Goal: Task Accomplishment & Management: Complete application form

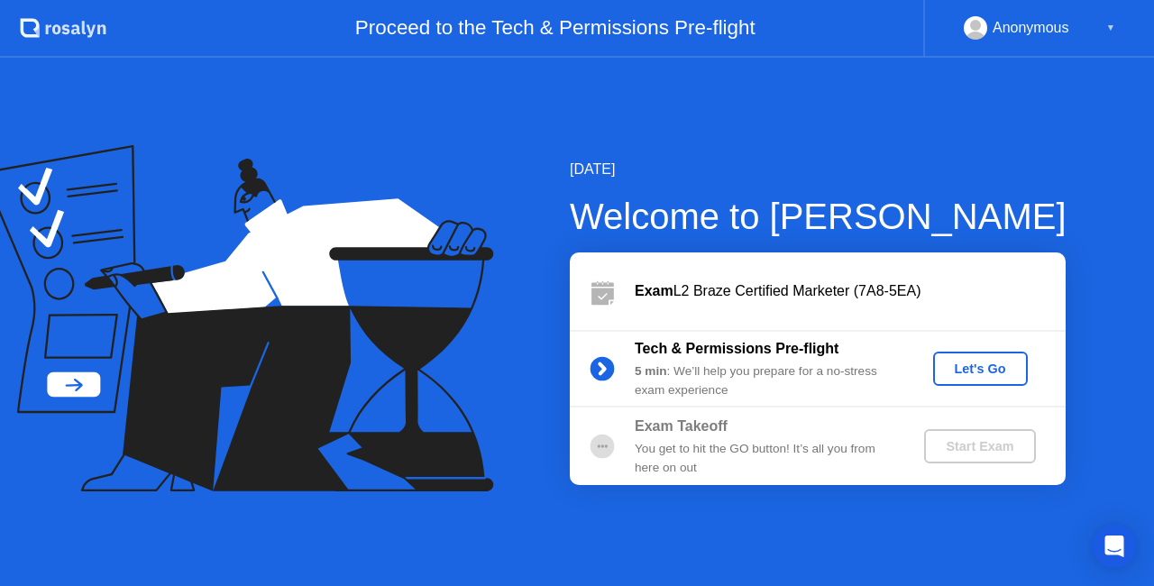
click at [960, 369] on div "Let's Go" at bounding box center [980, 368] width 80 height 14
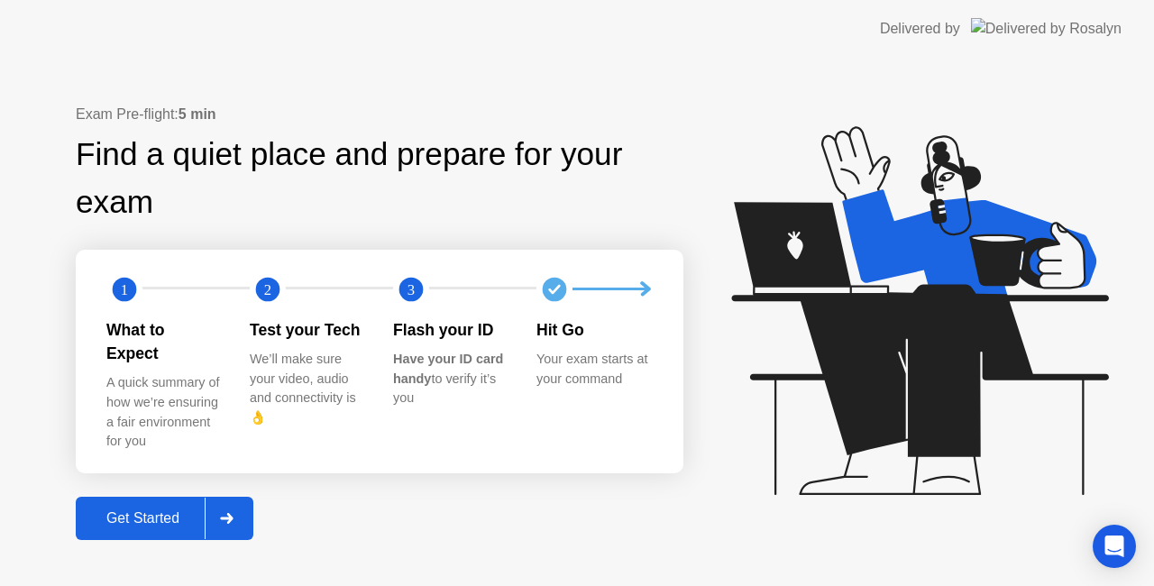
click at [113, 510] on div "Get Started" at bounding box center [143, 518] width 124 height 16
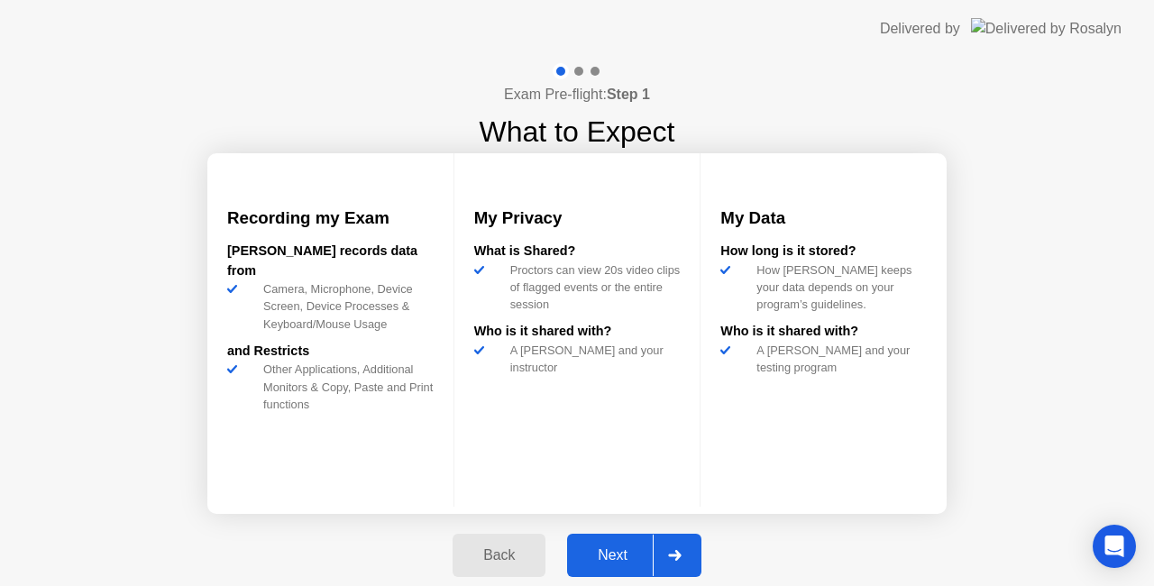
click at [629, 548] on div "Next" at bounding box center [612, 555] width 80 height 16
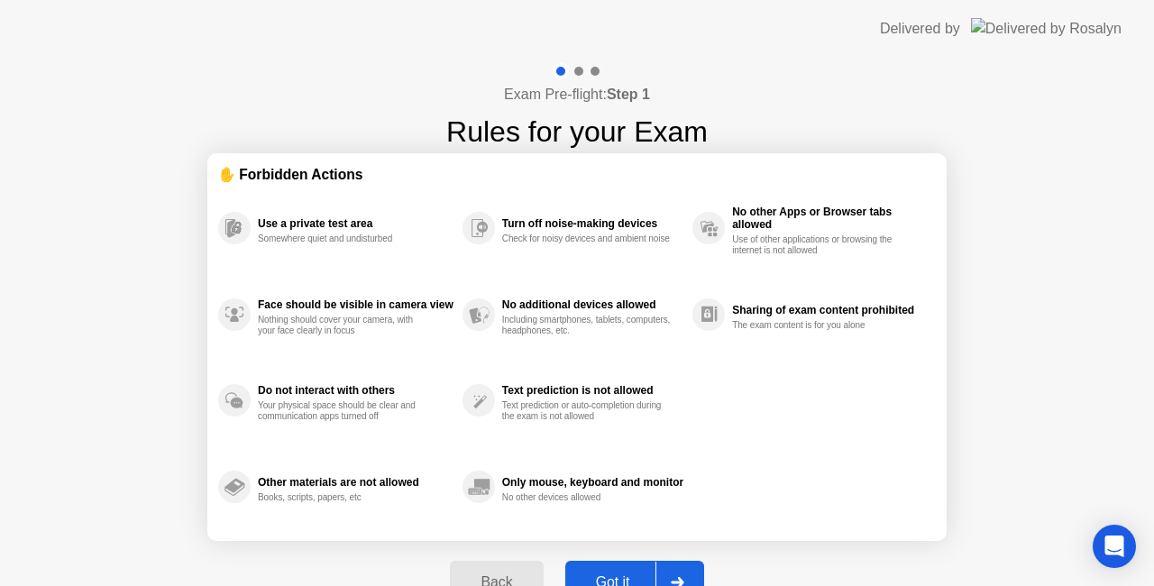
click at [626, 574] on div "Got it" at bounding box center [613, 582] width 85 height 16
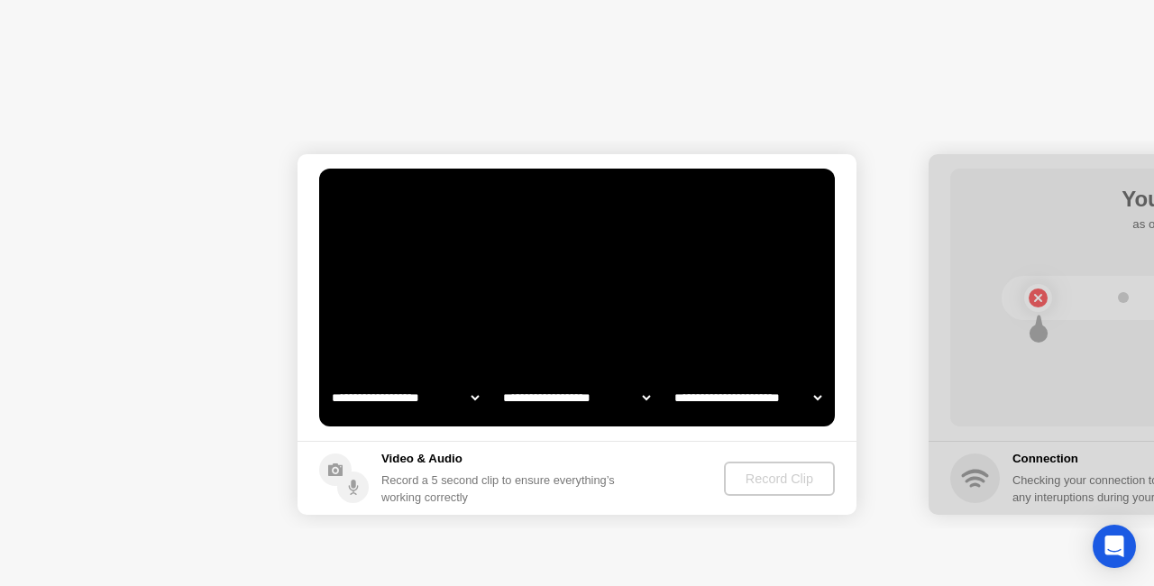
select select "**********"
select select "*******"
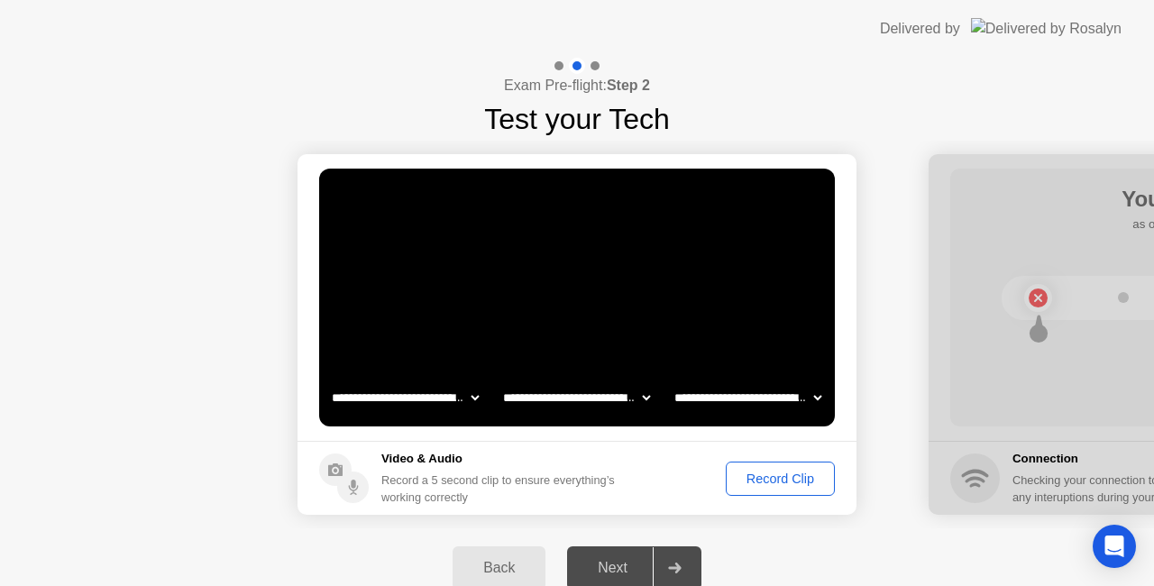
click at [820, 398] on select "**********" at bounding box center [748, 398] width 154 height 36
click at [598, 561] on div "Next" at bounding box center [612, 568] width 80 height 16
click at [617, 570] on div "Next" at bounding box center [612, 568] width 80 height 16
click at [667, 569] on div at bounding box center [674, 567] width 43 height 41
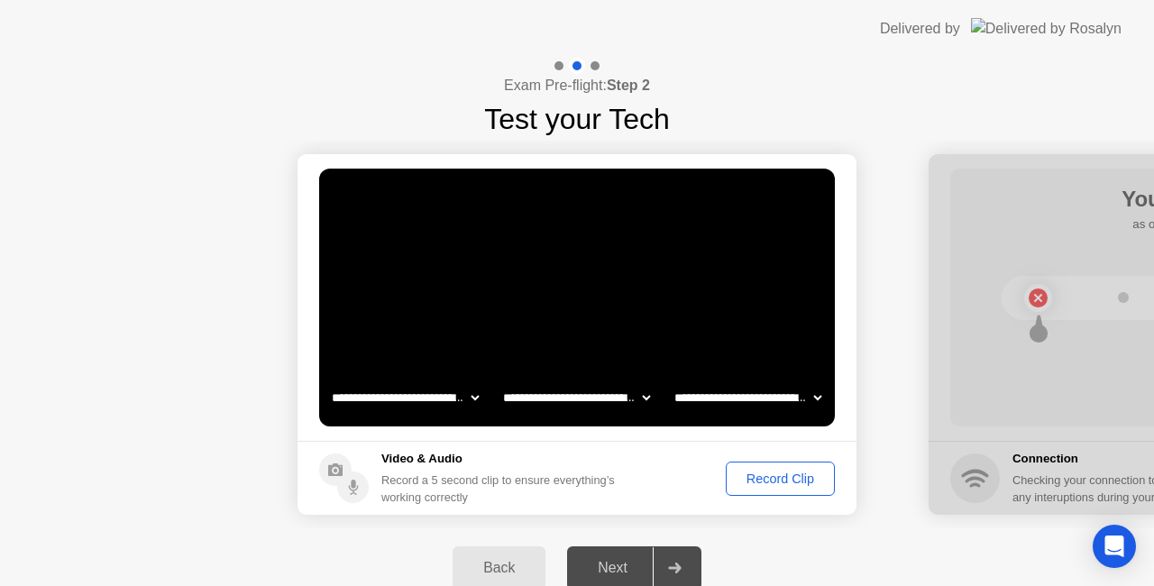
click at [791, 480] on div "Record Clip" at bounding box center [780, 478] width 96 height 14
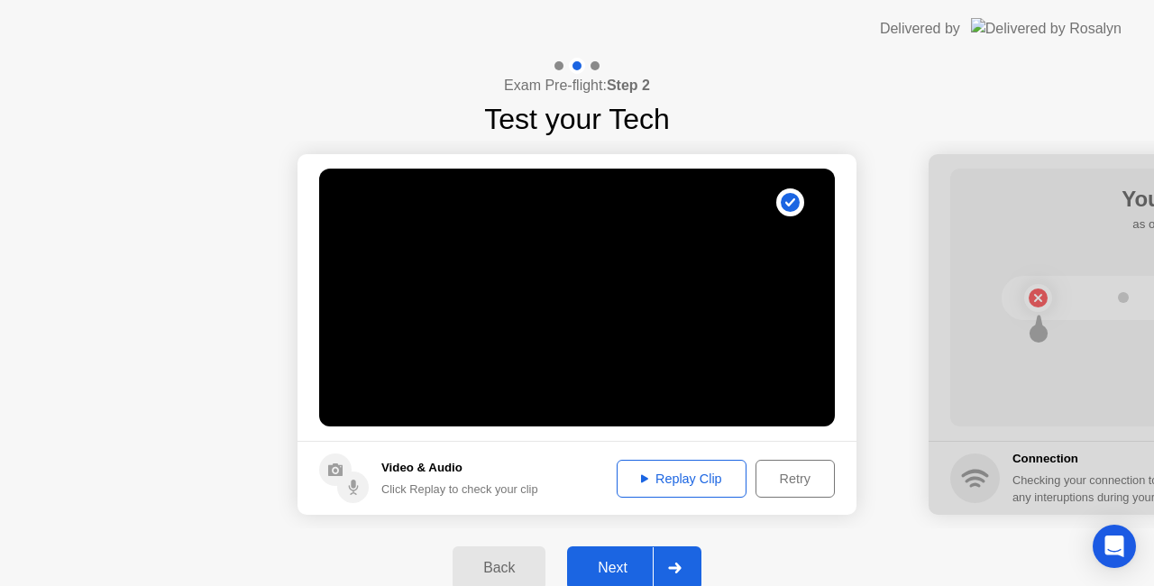
click at [672, 564] on icon at bounding box center [675, 568] width 14 height 11
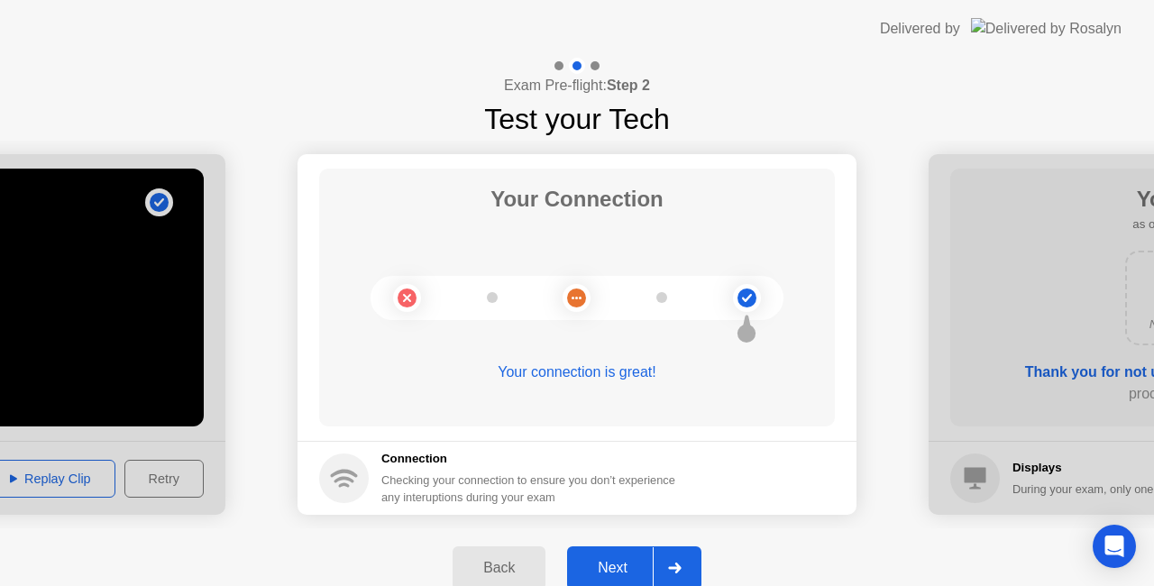
click at [671, 570] on icon at bounding box center [675, 568] width 14 height 11
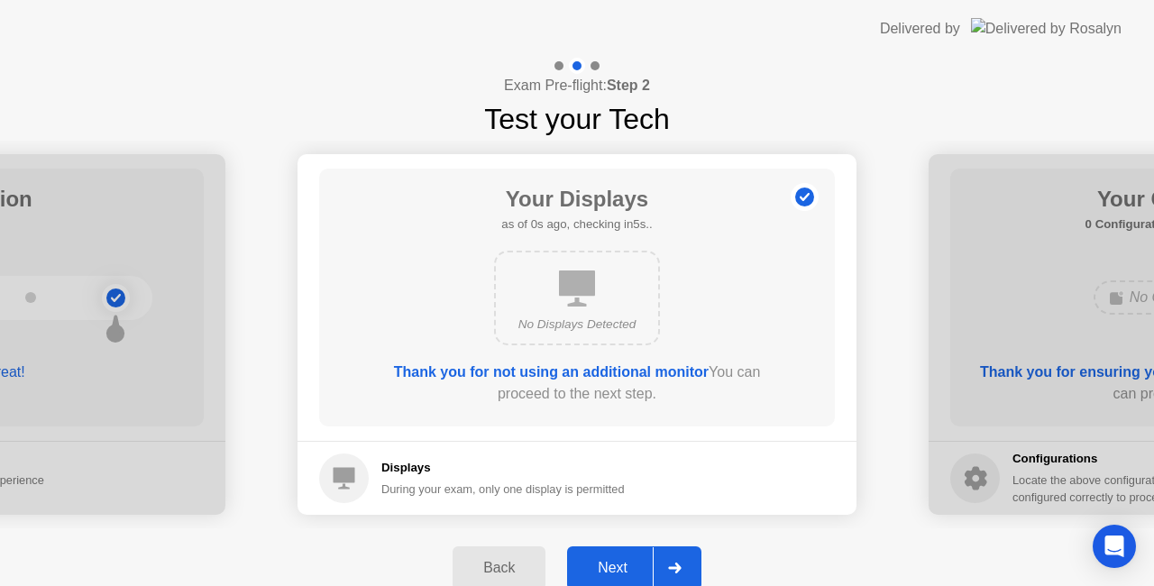
click at [676, 561] on div at bounding box center [674, 567] width 43 height 41
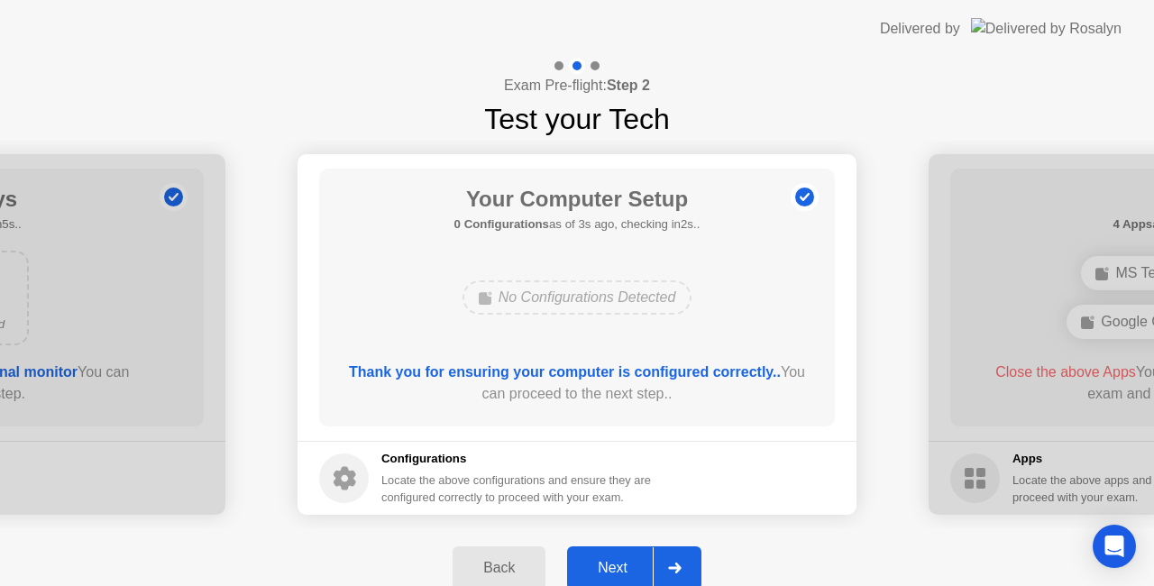
click at [676, 561] on div at bounding box center [674, 567] width 43 height 41
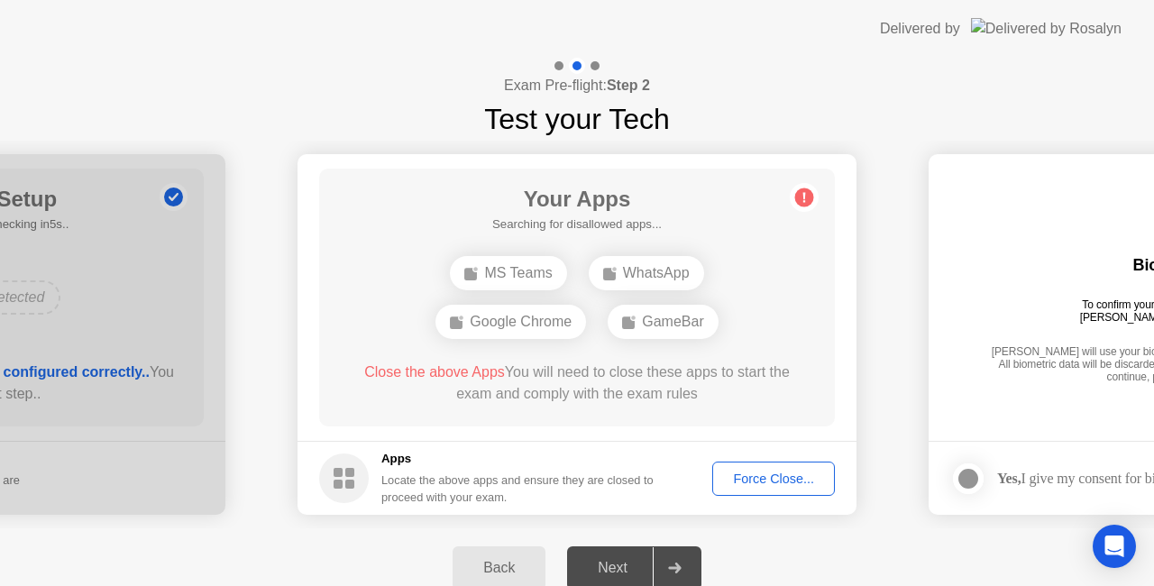
click at [676, 561] on div at bounding box center [674, 567] width 43 height 41
click at [757, 473] on div "Force Close..." at bounding box center [773, 478] width 110 height 14
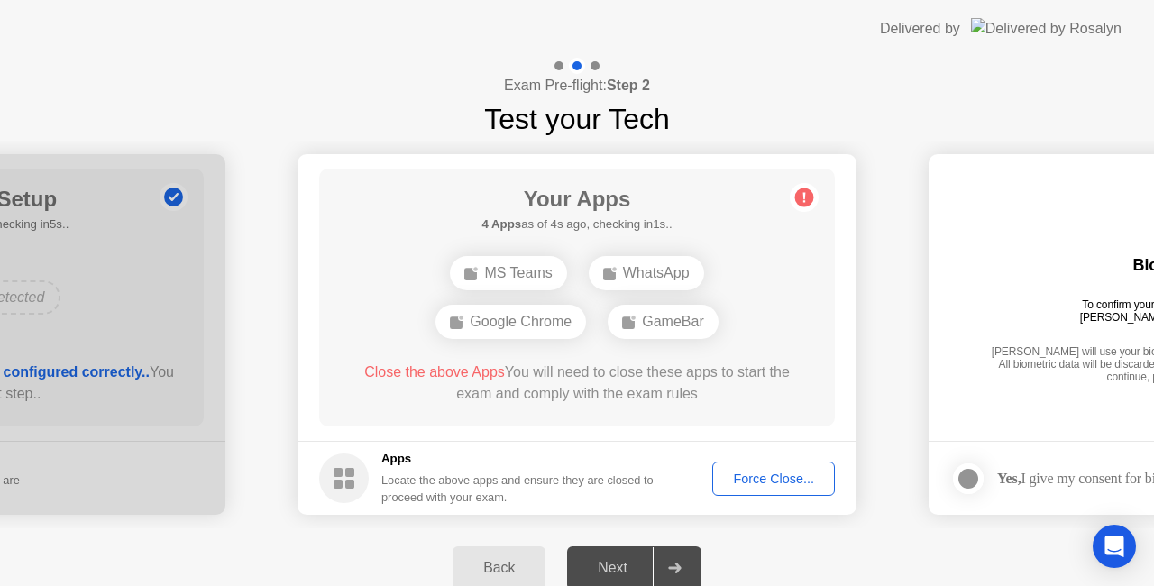
click at [676, 565] on icon at bounding box center [675, 568] width 14 height 11
click at [743, 471] on div "Force Close..." at bounding box center [773, 478] width 110 height 14
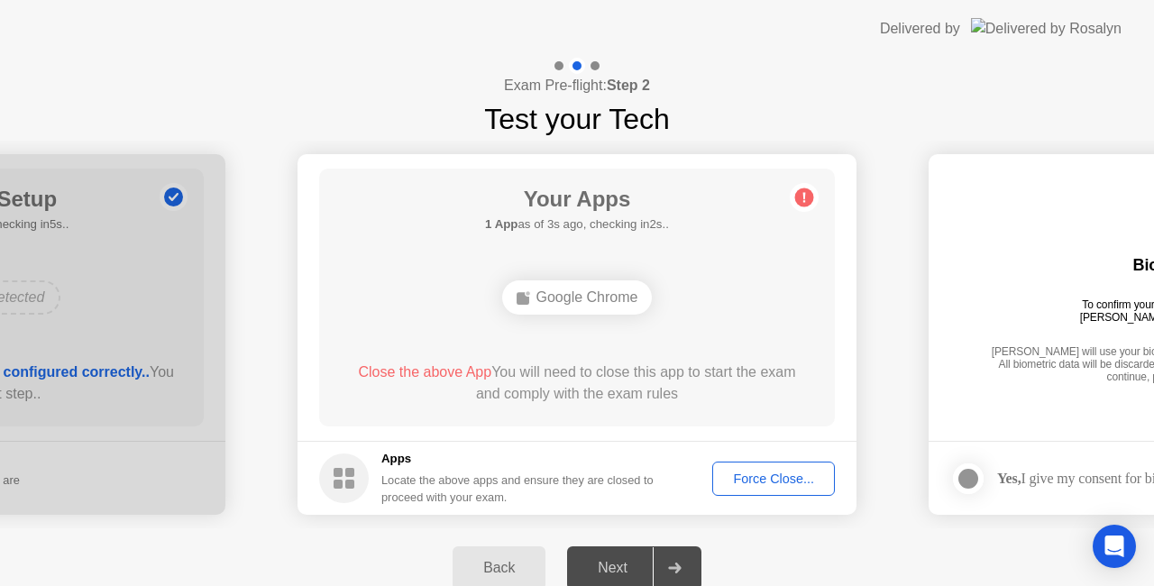
click at [772, 479] on div "Force Close..." at bounding box center [773, 478] width 110 height 14
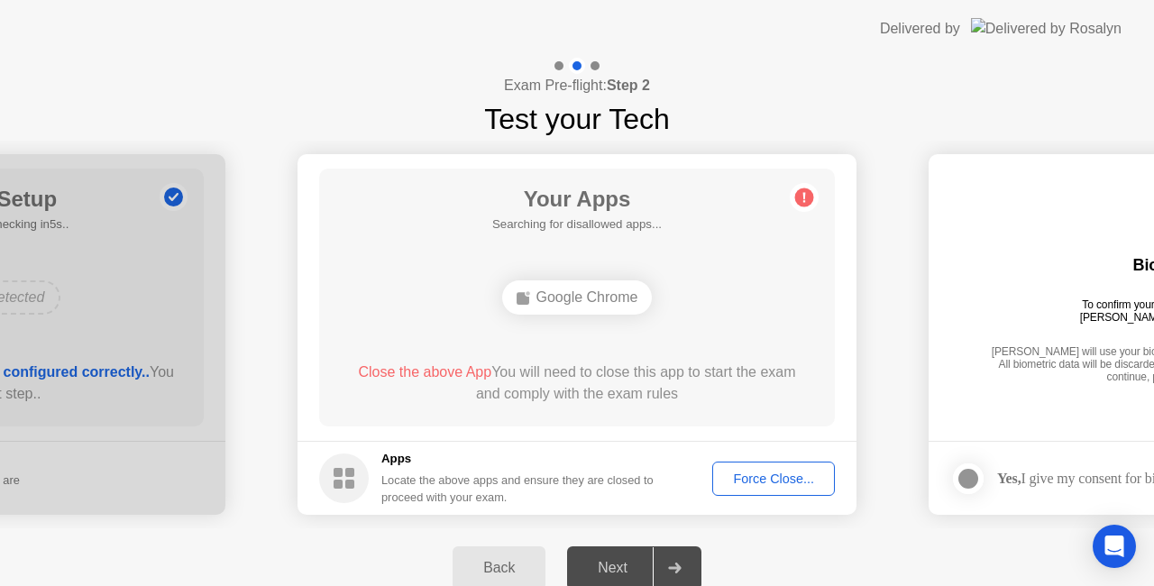
click at [746, 478] on div "Force Close..." at bounding box center [773, 478] width 110 height 14
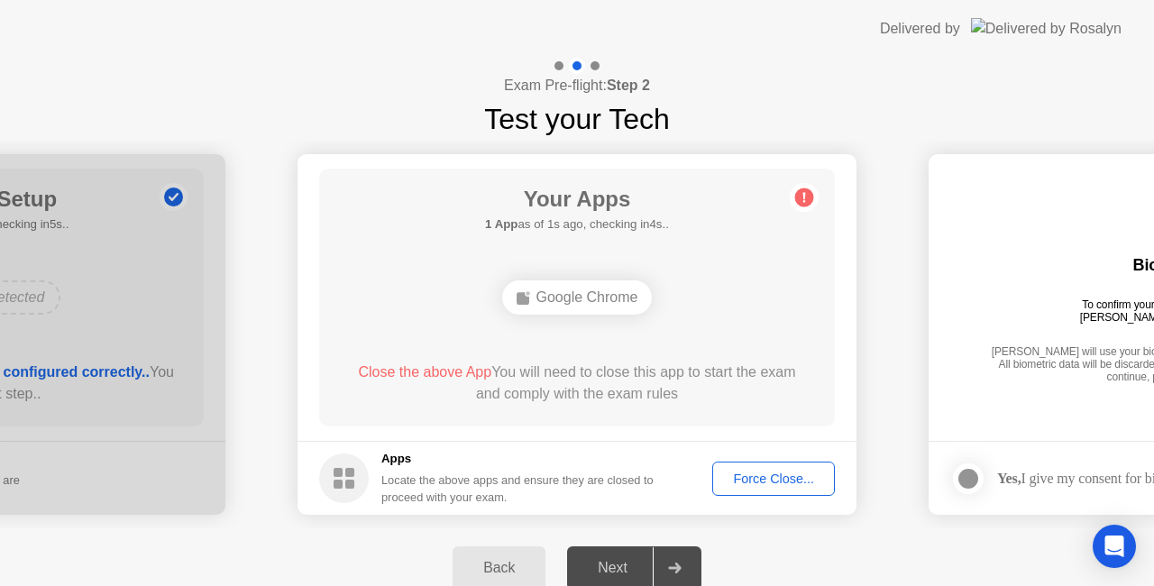
click at [659, 563] on div at bounding box center [674, 567] width 43 height 41
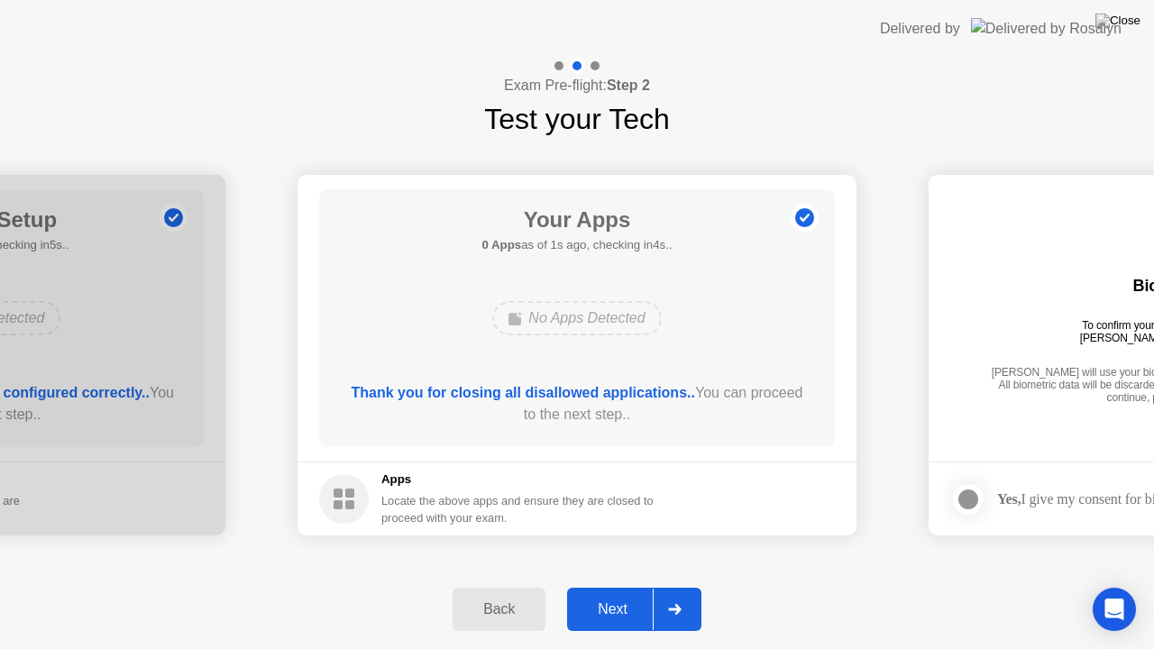
click at [663, 585] on div at bounding box center [674, 609] width 43 height 41
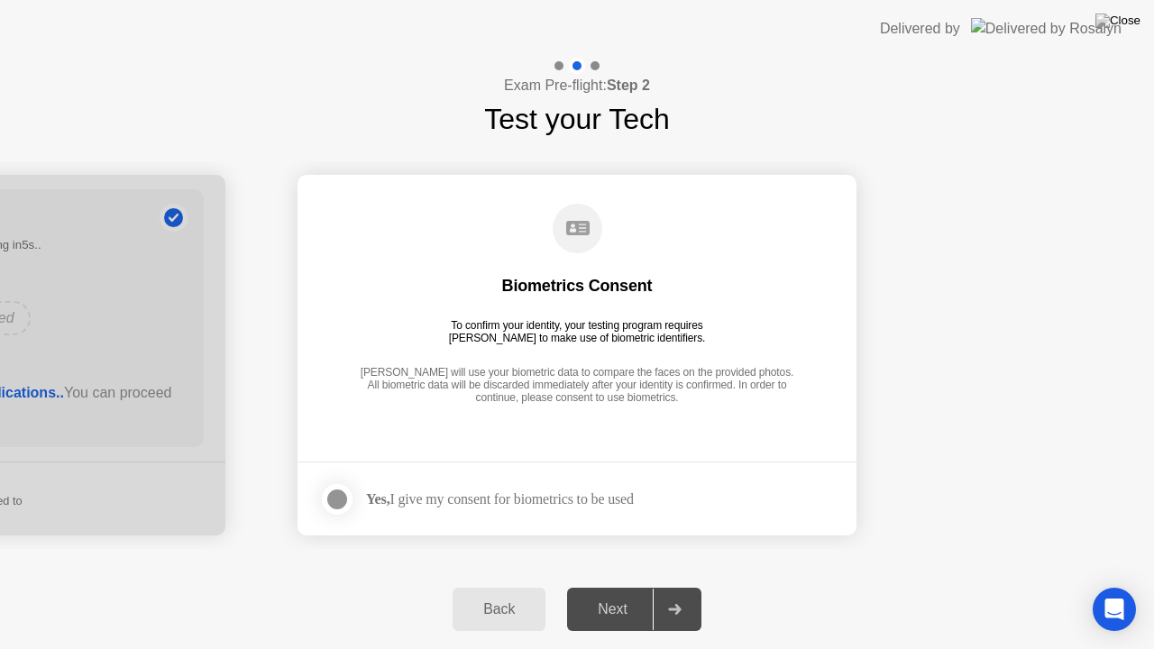
click at [341, 495] on div at bounding box center [337, 500] width 22 height 22
click at [660, 585] on div at bounding box center [674, 609] width 43 height 41
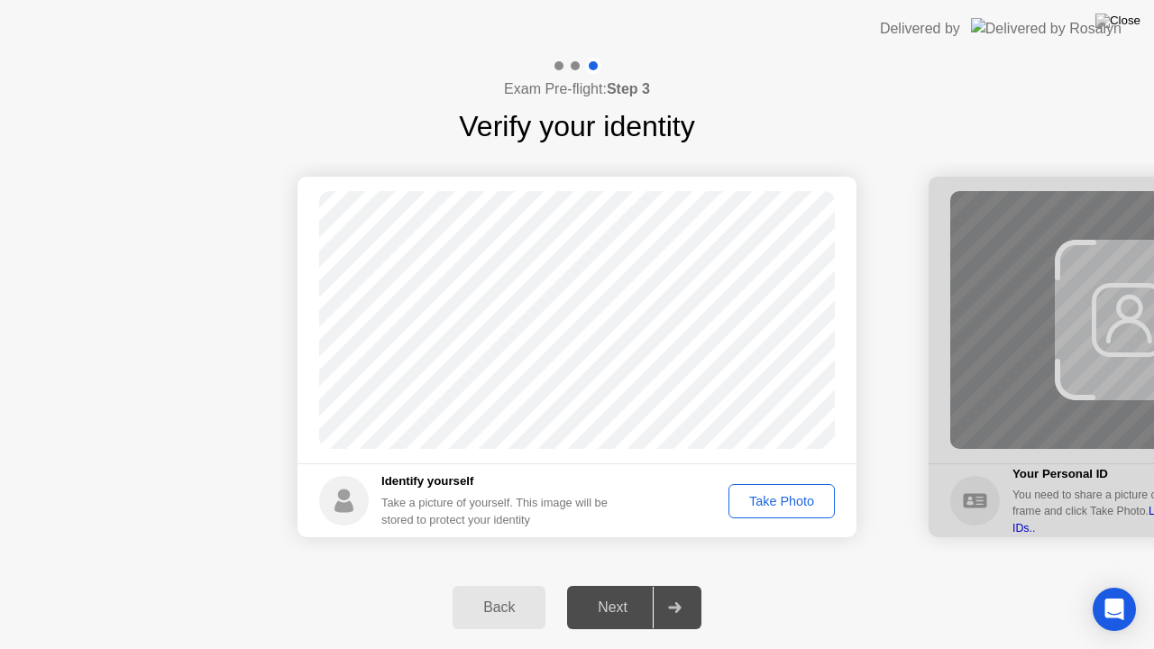
click at [747, 503] on div "Take Photo" at bounding box center [782, 501] width 94 height 14
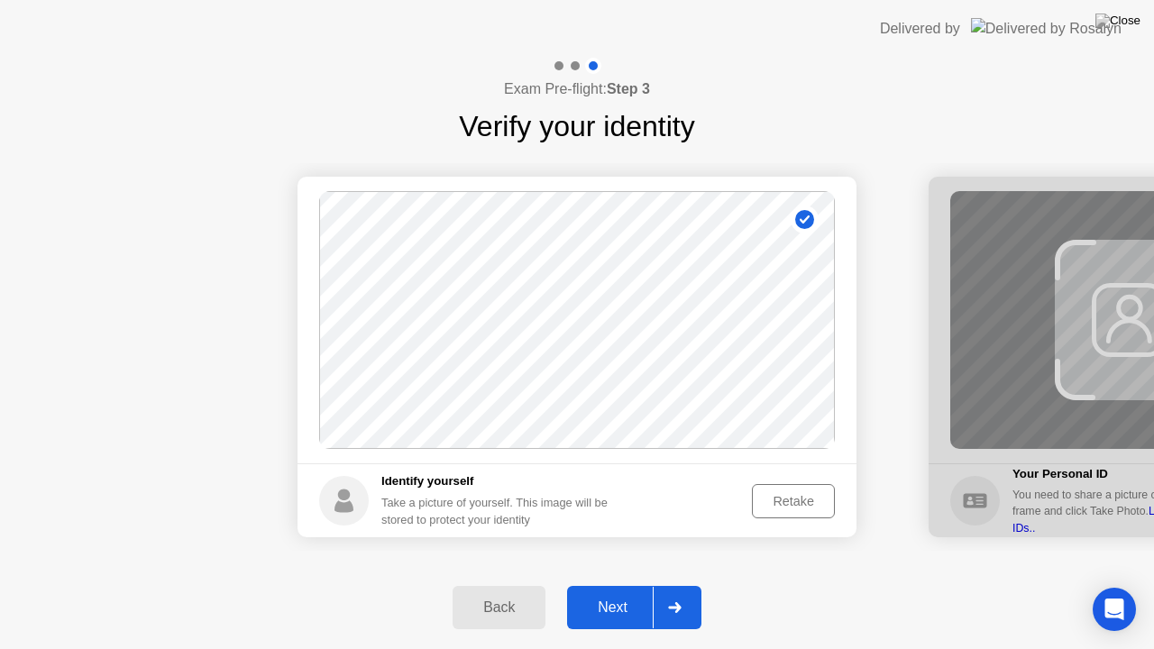
click at [766, 501] on div "Retake" at bounding box center [793, 501] width 70 height 14
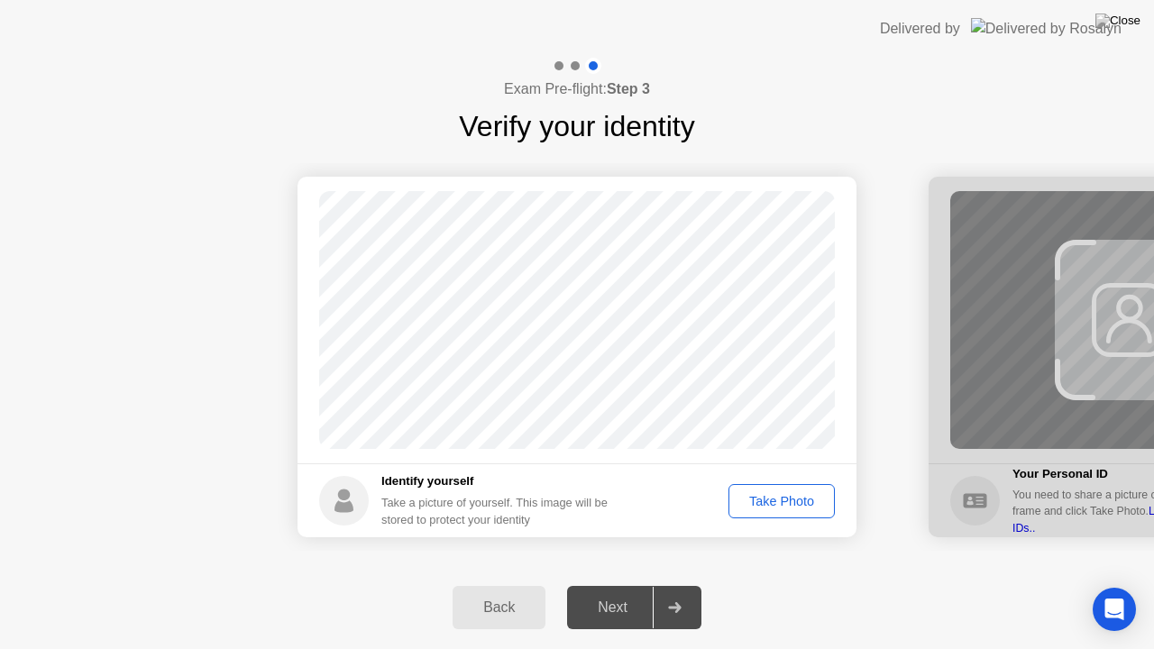
click at [752, 499] on div "Take Photo" at bounding box center [782, 501] width 94 height 14
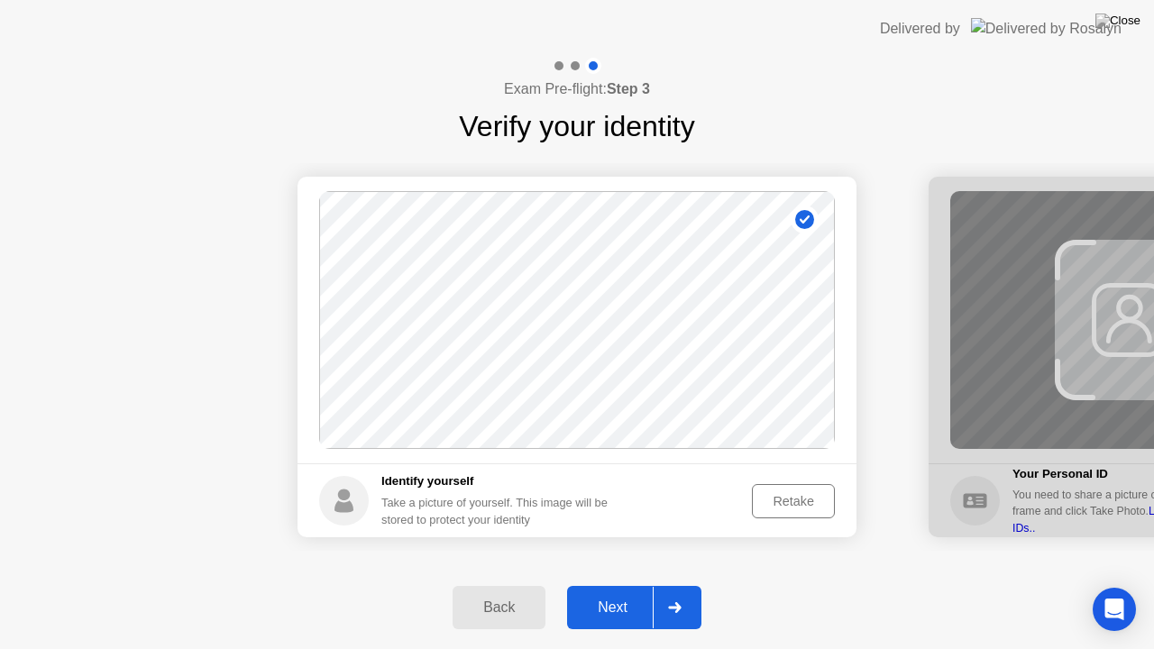
click at [694, 585] on div at bounding box center [674, 607] width 43 height 41
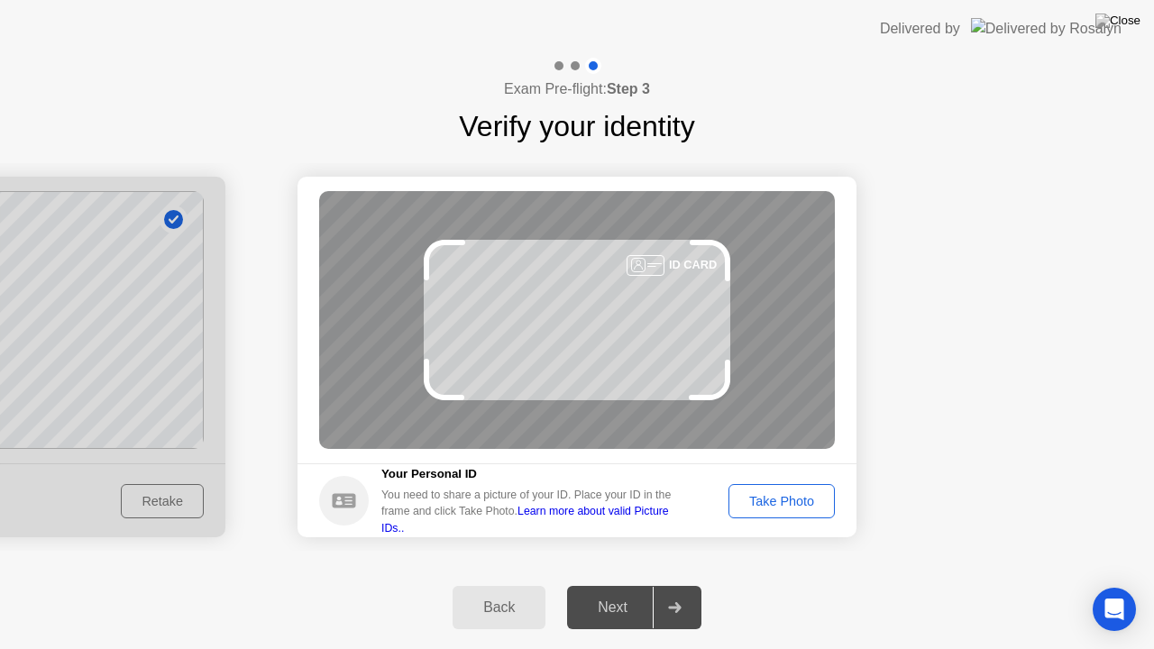
click at [779, 508] on div "Take Photo" at bounding box center [782, 501] width 94 height 14
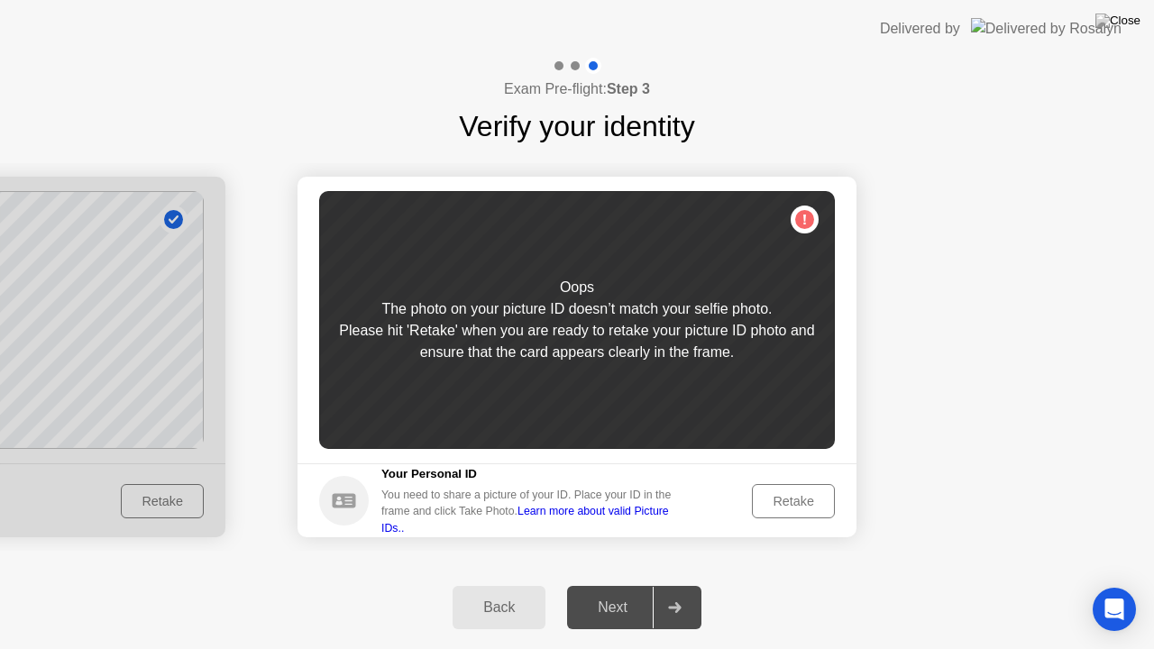
click at [777, 507] on div "Retake" at bounding box center [793, 501] width 70 height 14
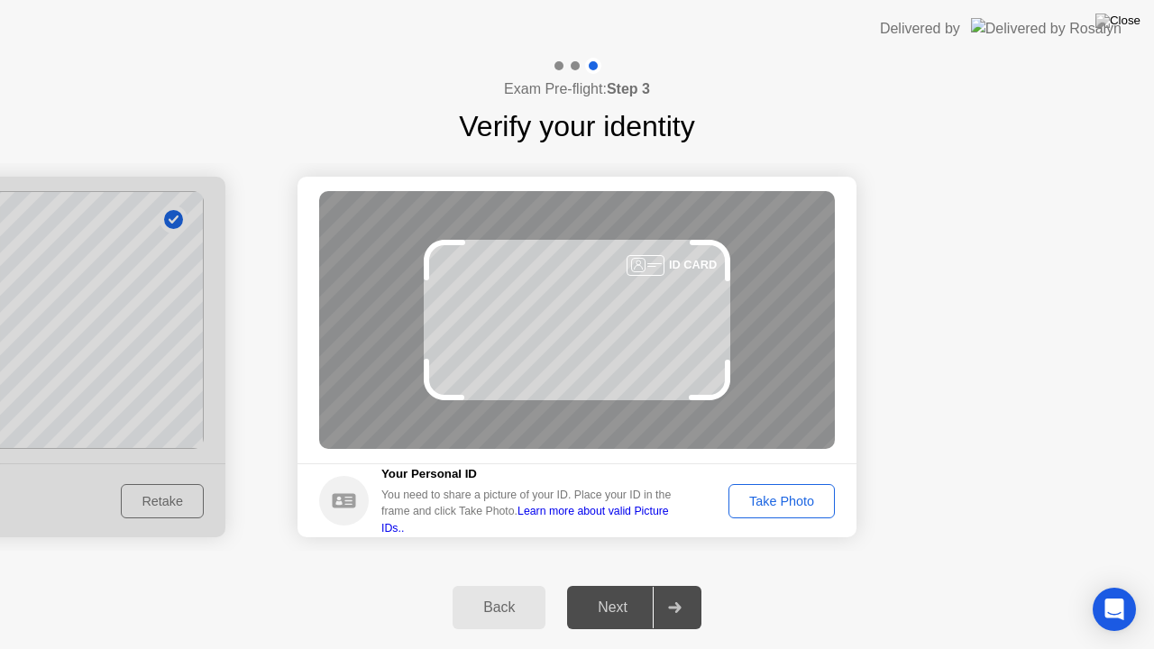
click at [777, 507] on div "Take Photo" at bounding box center [782, 501] width 94 height 14
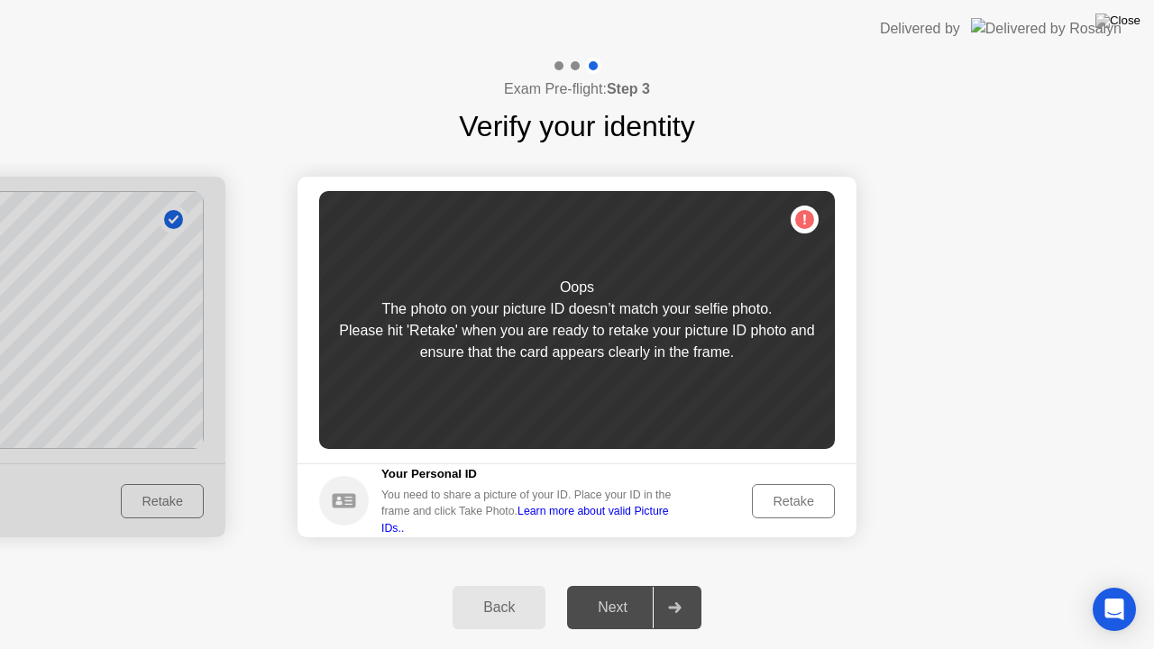
click at [777, 507] on div "Retake" at bounding box center [793, 501] width 70 height 14
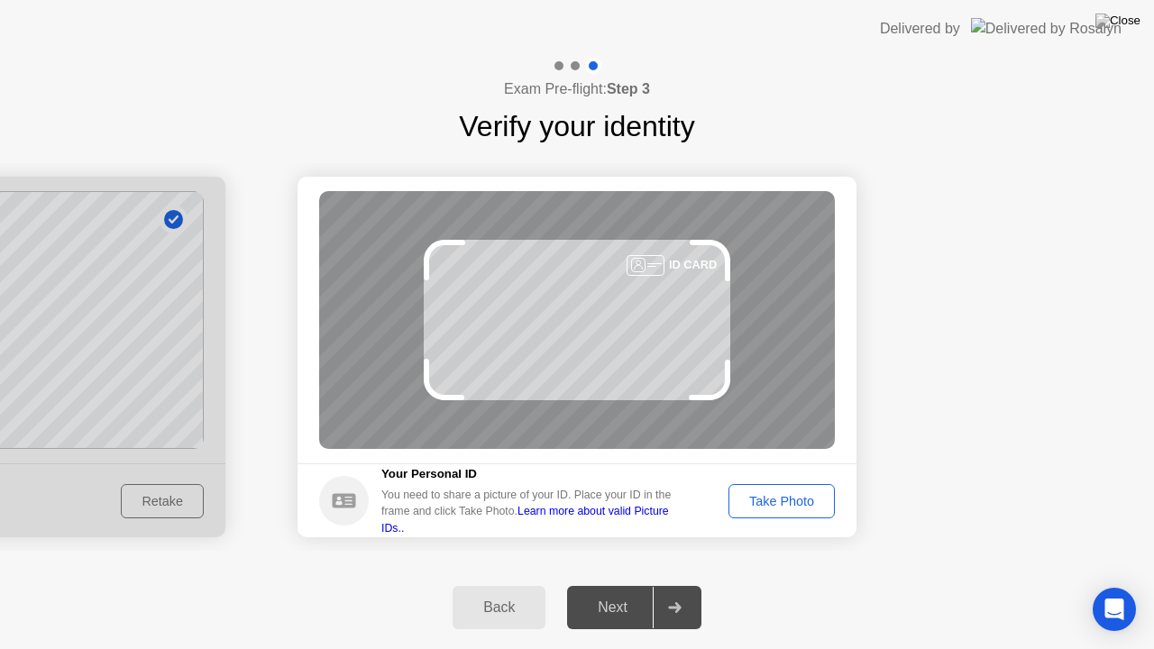
click at [777, 507] on div "Take Photo" at bounding box center [782, 501] width 94 height 14
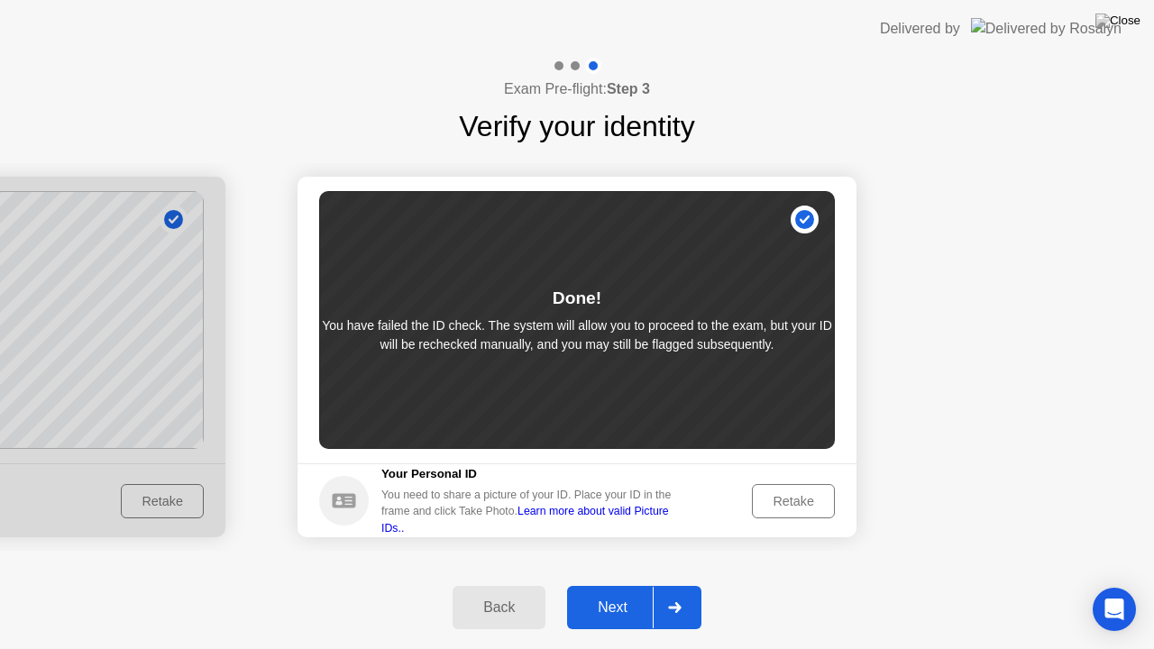
drag, startPoint x: 332, startPoint y: 326, endPoint x: 581, endPoint y: 361, distance: 252.1
click at [578, 361] on div "Done! You have failed the ID check. The system will allow you to proceed to the…" at bounding box center [577, 320] width 516 height 258
click at [784, 505] on div "Retake" at bounding box center [793, 501] width 70 height 14
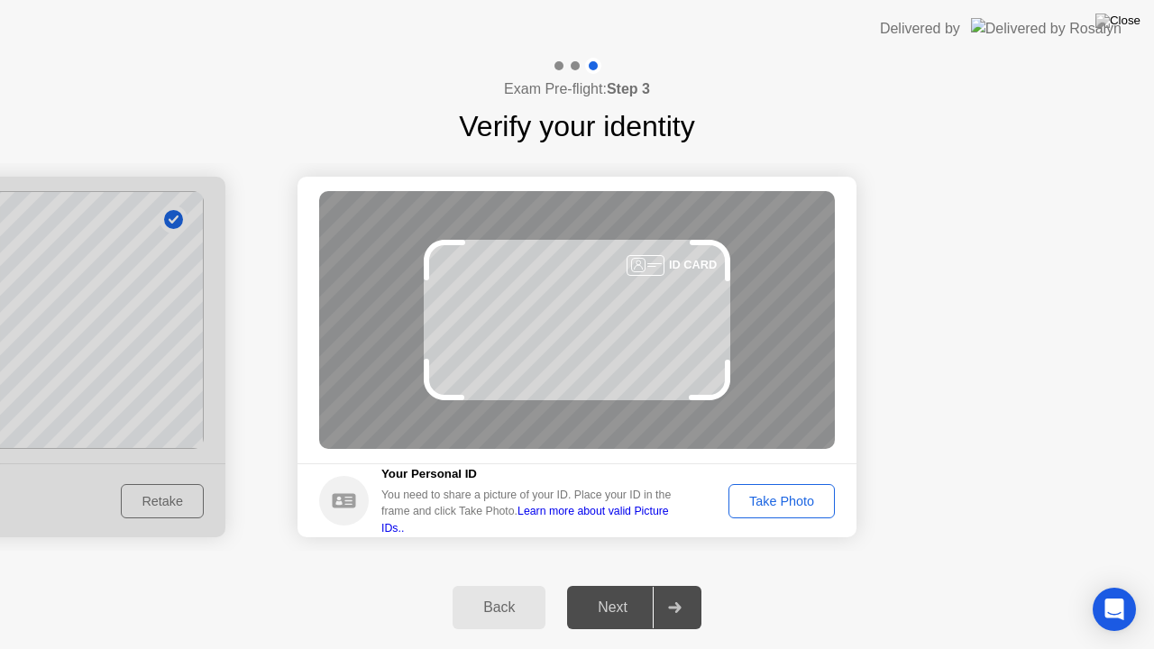
click at [784, 505] on div "Take Photo" at bounding box center [782, 501] width 94 height 14
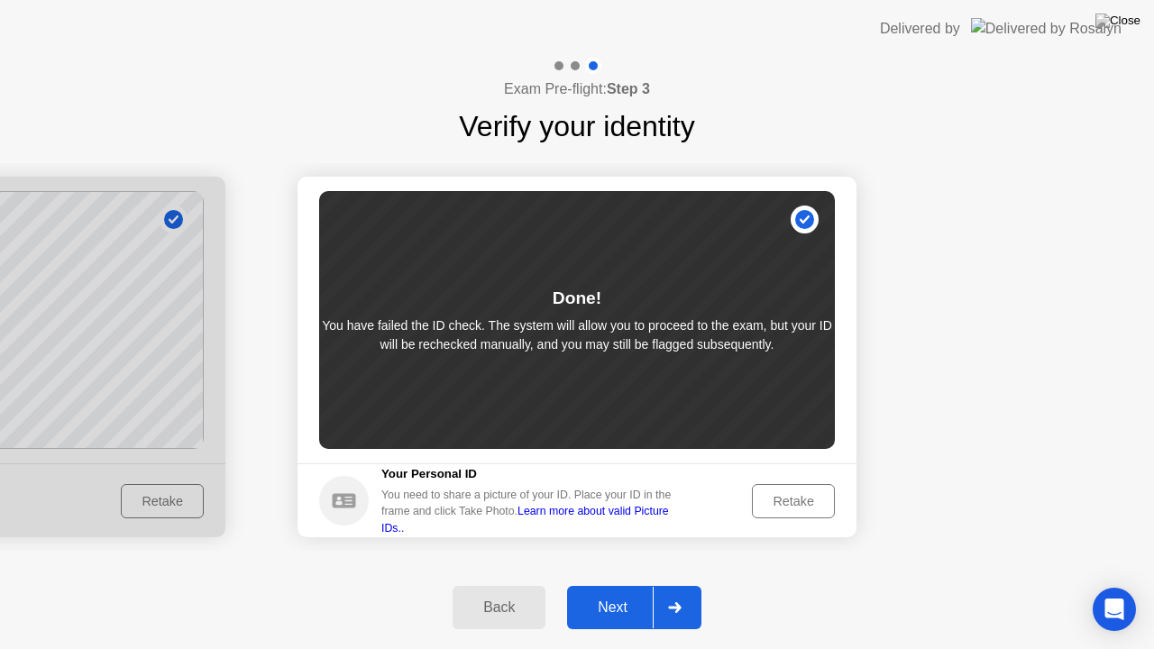
click at [677, 585] on div at bounding box center [674, 607] width 43 height 41
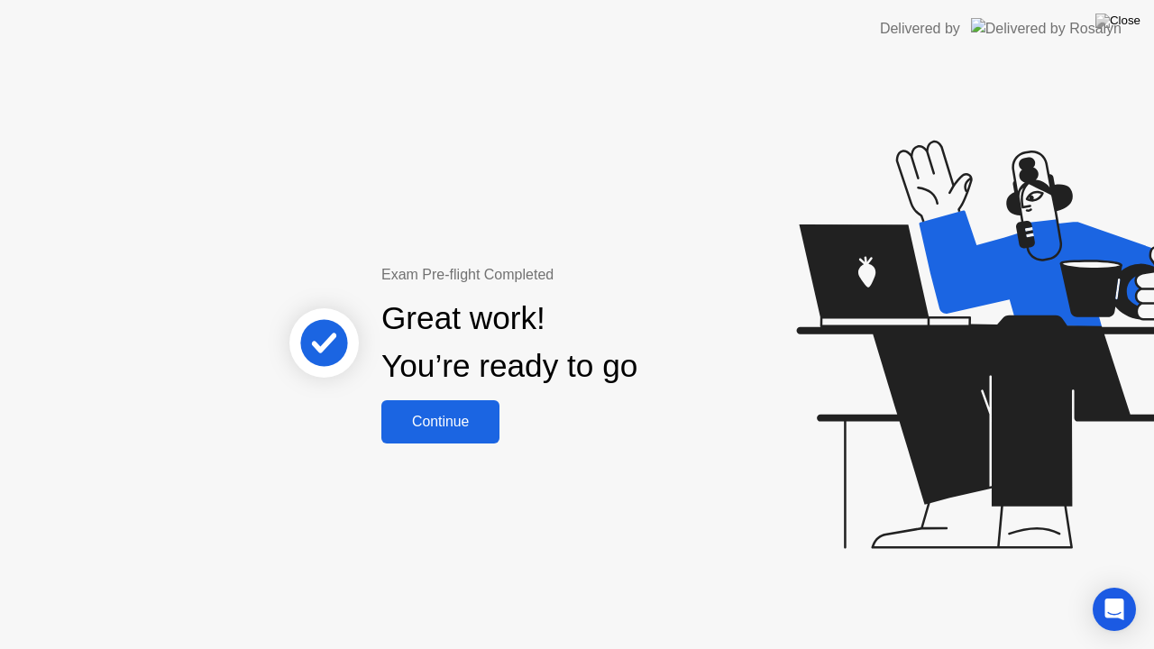
click at [453, 435] on button "Continue" at bounding box center [440, 421] width 118 height 43
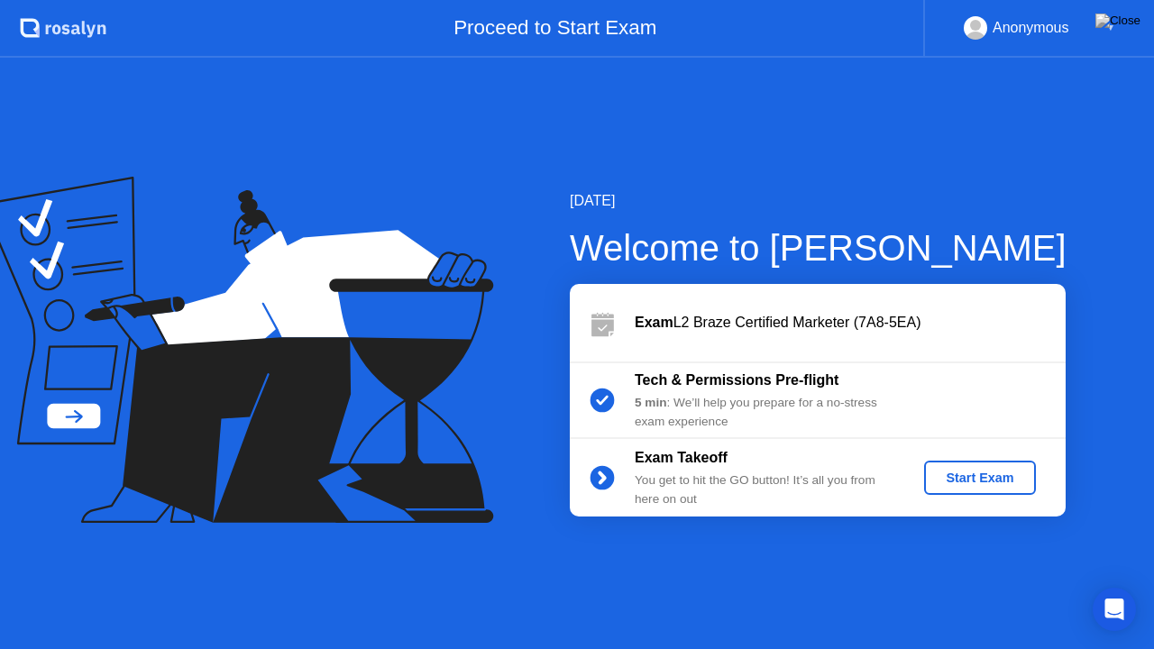
click at [998, 478] on div "Start Exam" at bounding box center [979, 478] width 96 height 14
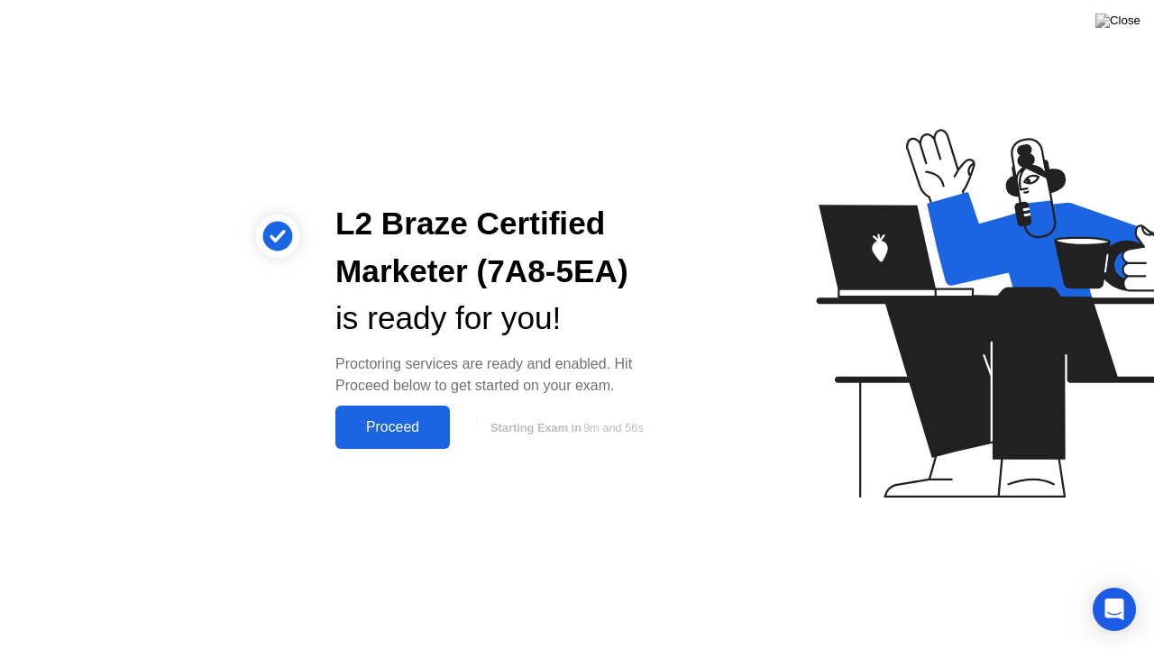
click at [382, 435] on div "Proceed" at bounding box center [393, 427] width 104 height 16
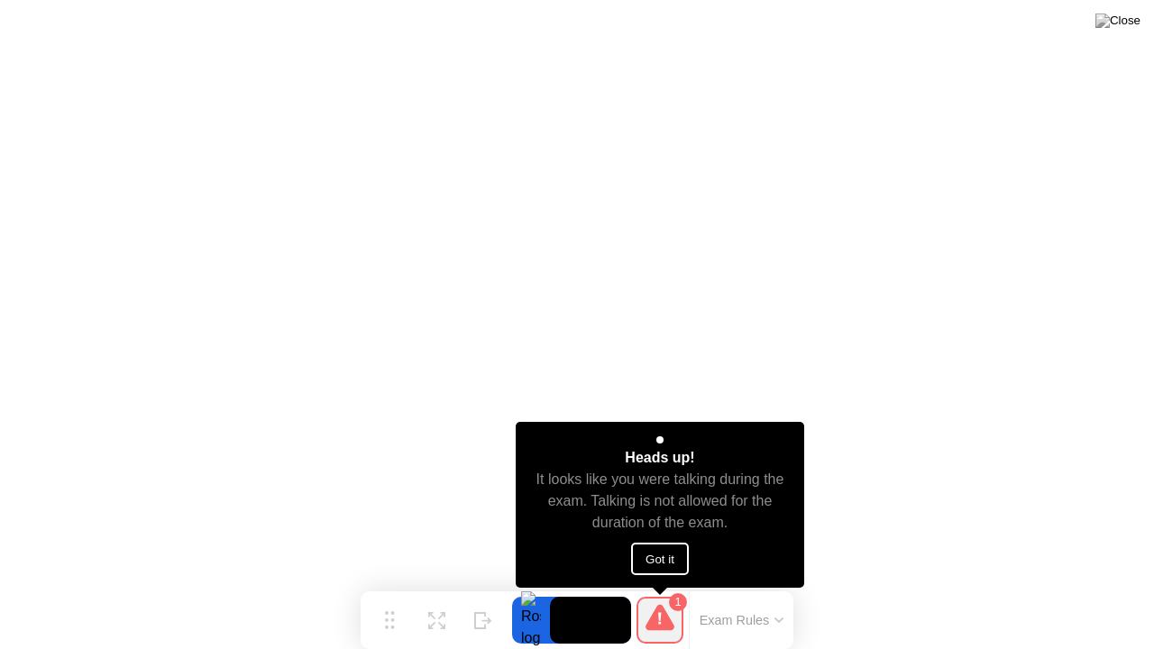
click at [647, 561] on button "Got it" at bounding box center [660, 559] width 58 height 32
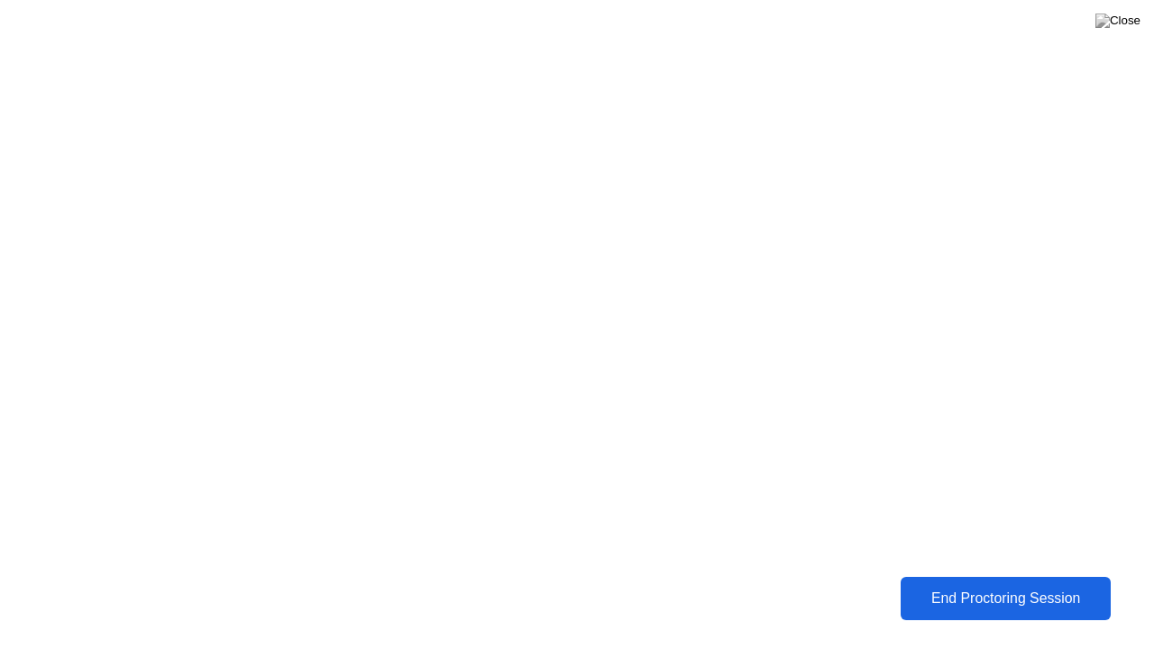
click at [942, 585] on div "End Proctoring Session" at bounding box center [1005, 598] width 200 height 16
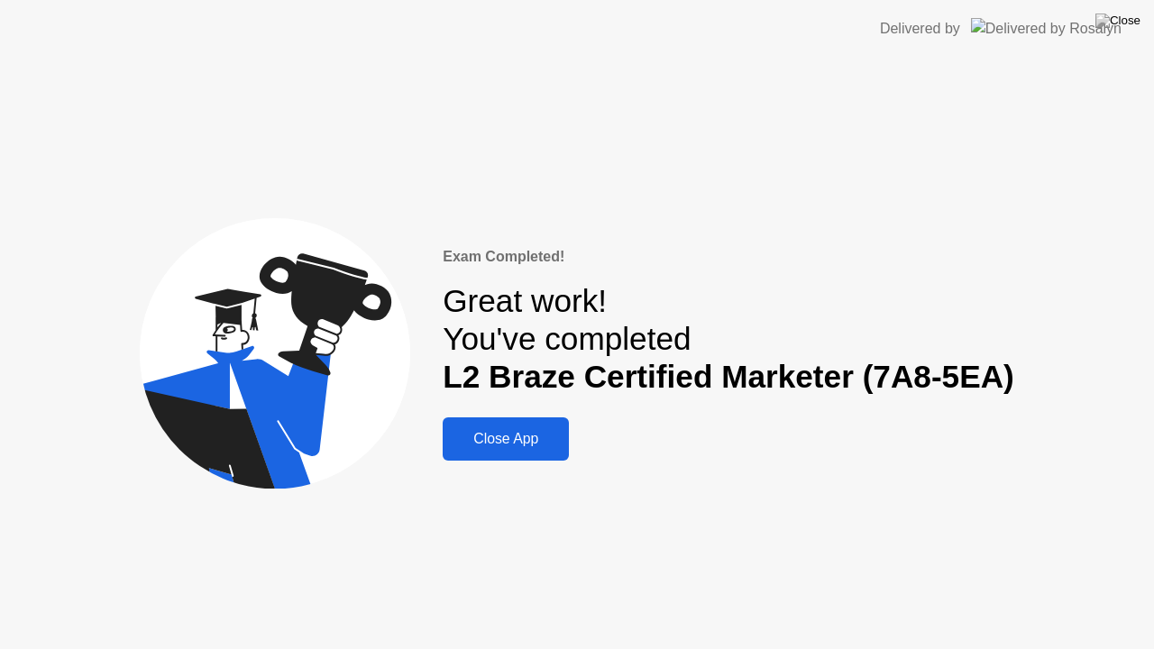
click at [487, 446] on div "Close App" at bounding box center [505, 439] width 115 height 16
